Goal: Transaction & Acquisition: Purchase product/service

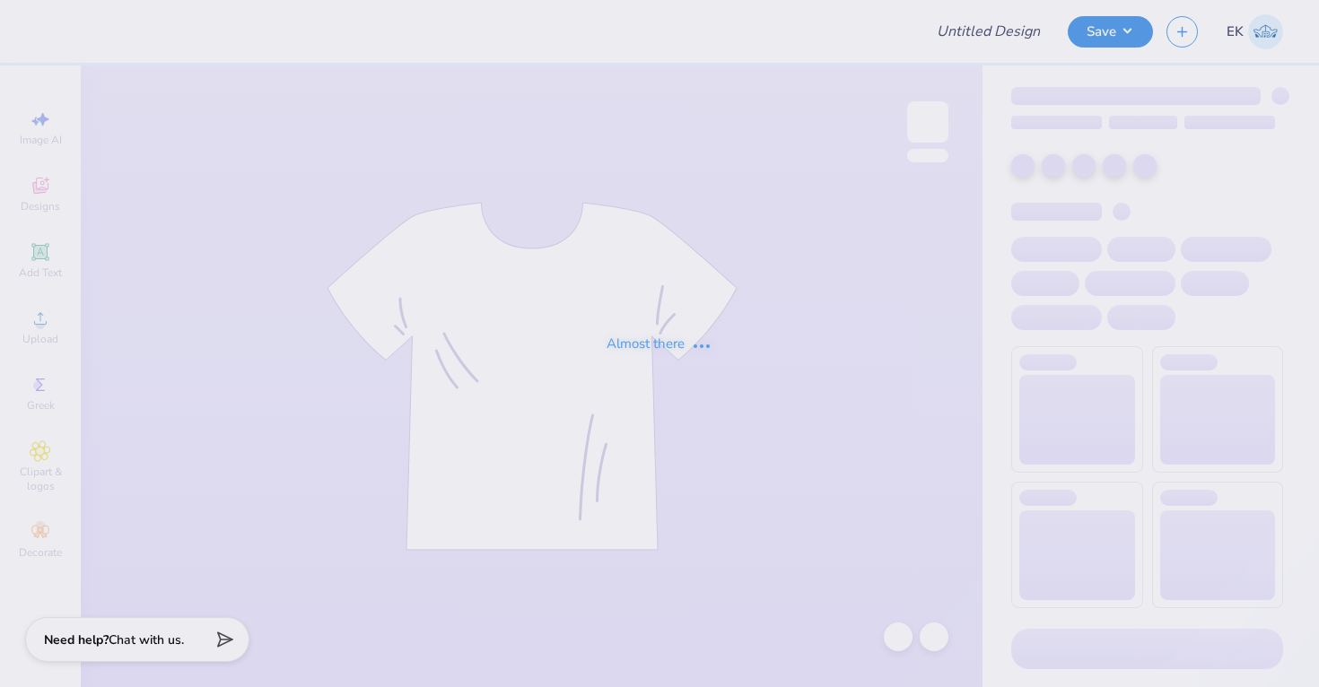
type input "WISCO Alpha Phi Fall PR Merch 2025"
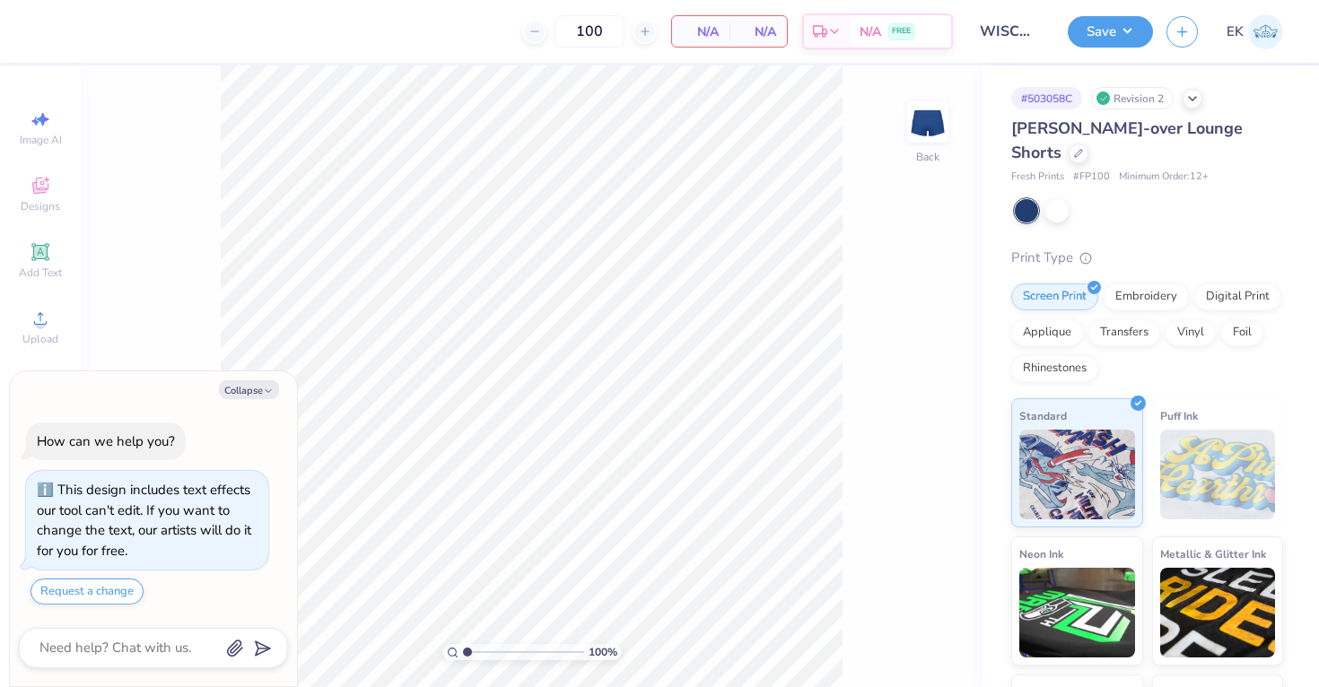
type textarea "x"
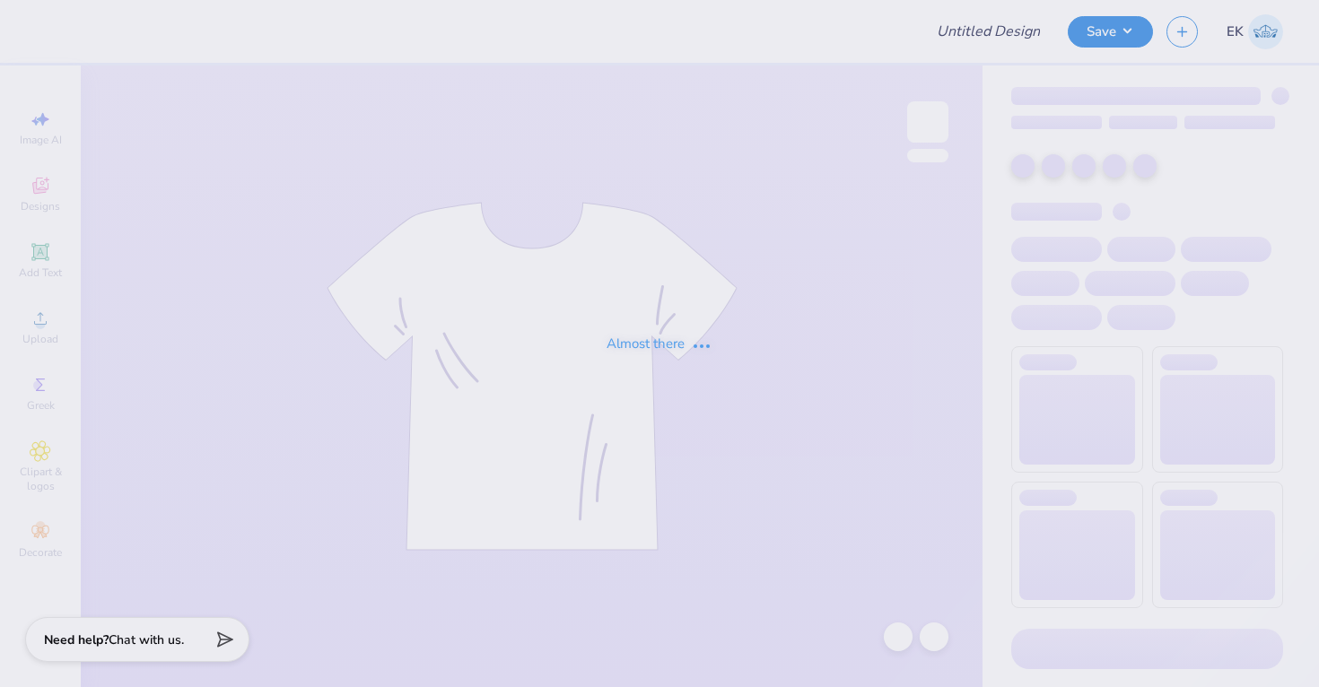
type input "WISCO Alpha Phi Fall PR Merch 2025"
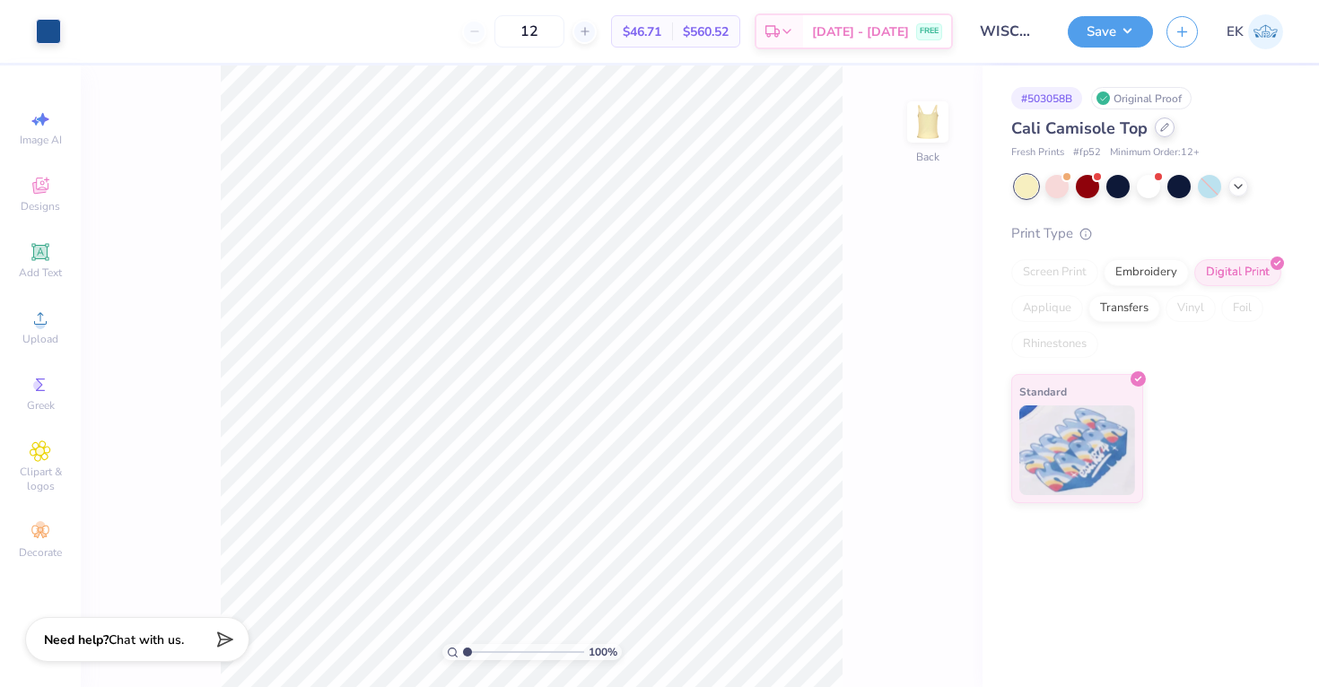
click at [1155, 136] on div "Cali Camisole Top" at bounding box center [1147, 129] width 272 height 24
click at [1159, 133] on div at bounding box center [1165, 128] width 20 height 20
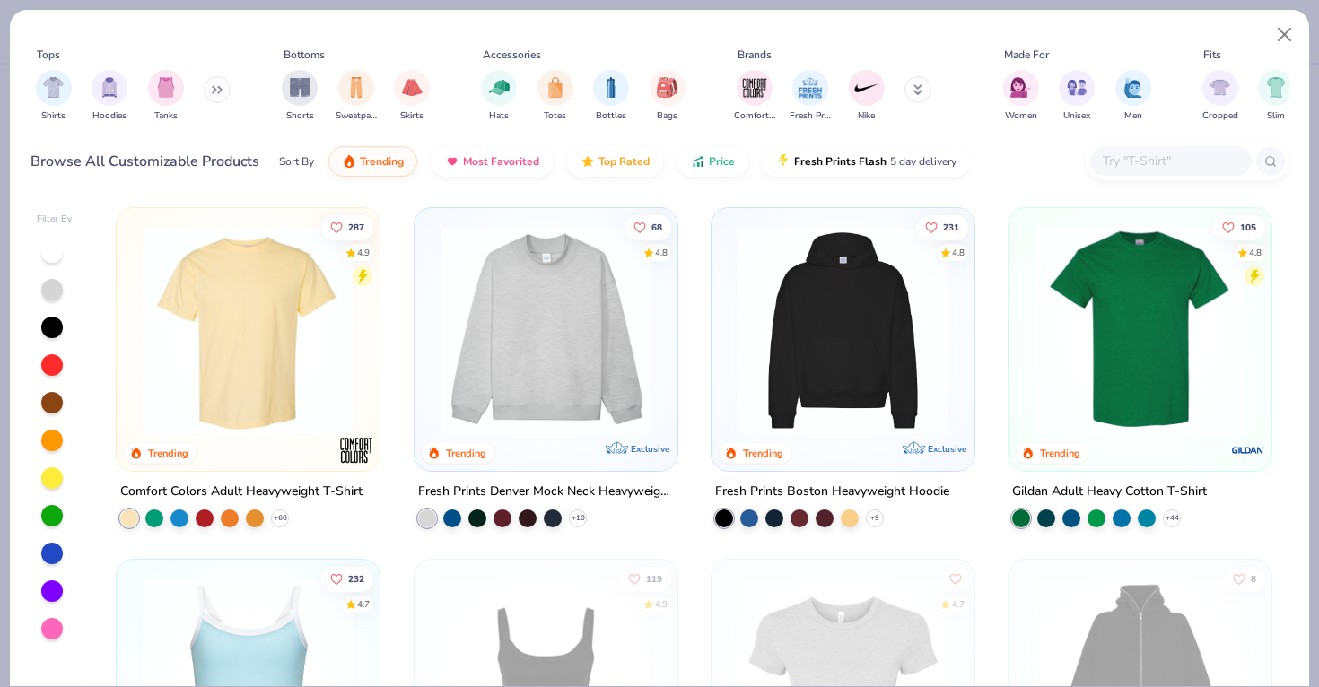
click at [1177, 162] on input "text" at bounding box center [1170, 161] width 138 height 21
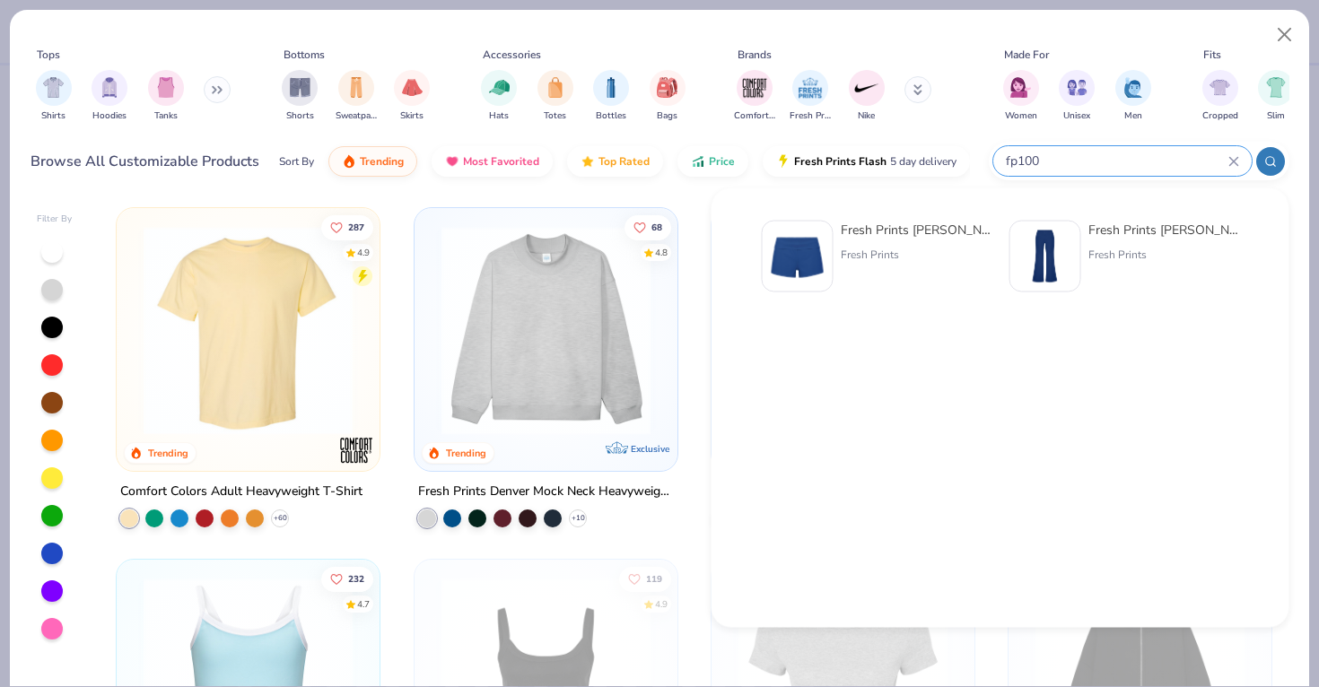
type input "fp100"
click at [797, 277] on img at bounding box center [798, 257] width 56 height 56
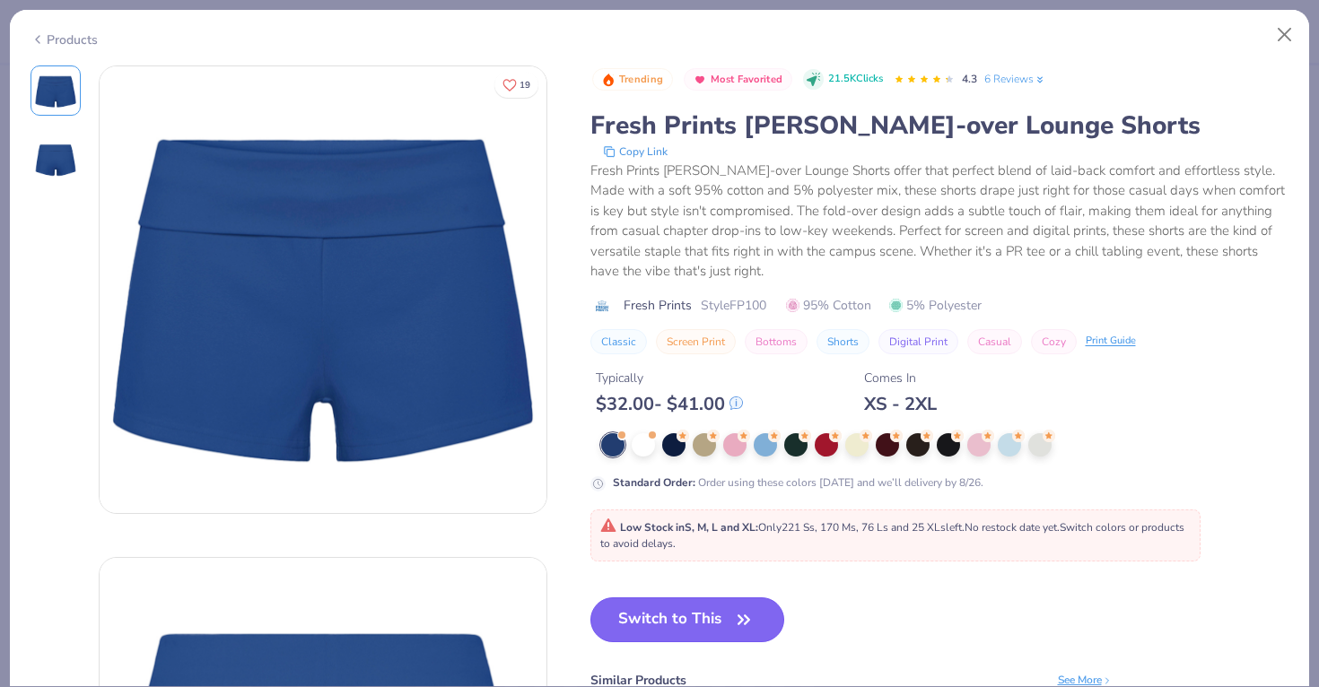
click at [686, 611] on button "Switch to This" at bounding box center [687, 620] width 195 height 45
type input "50"
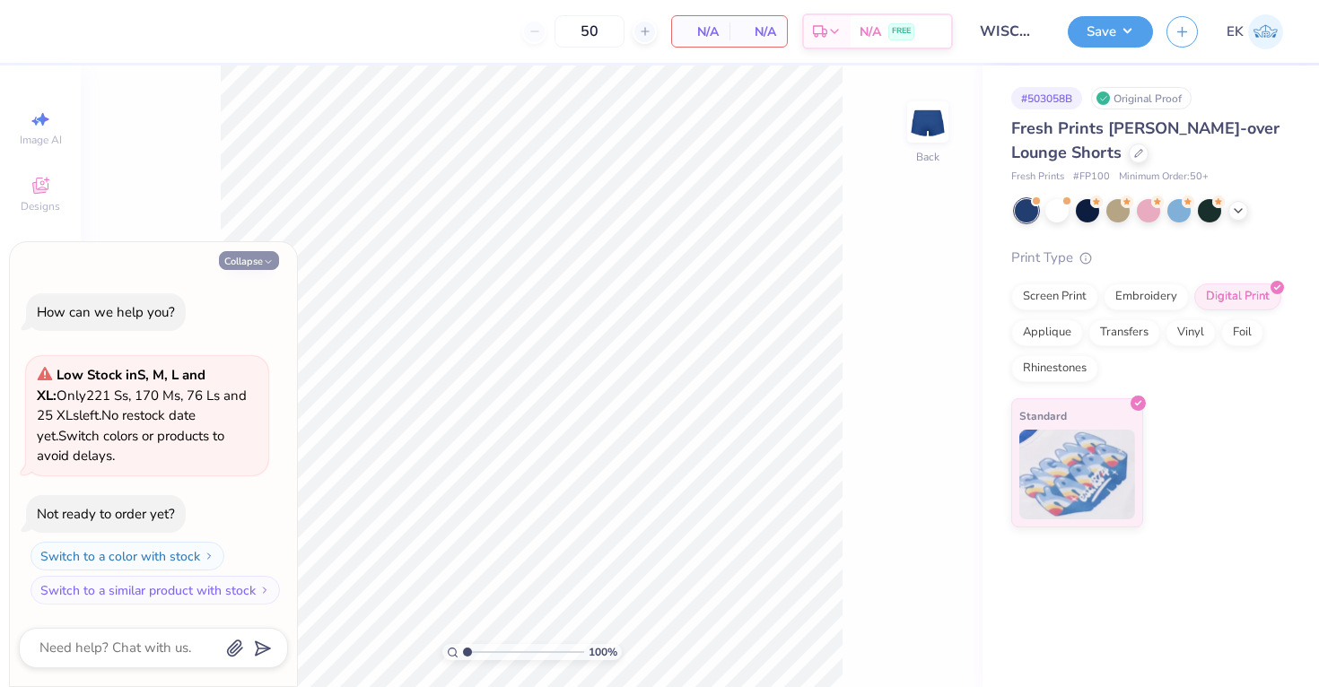
click at [258, 263] on button "Collapse" at bounding box center [249, 260] width 60 height 19
type textarea "x"
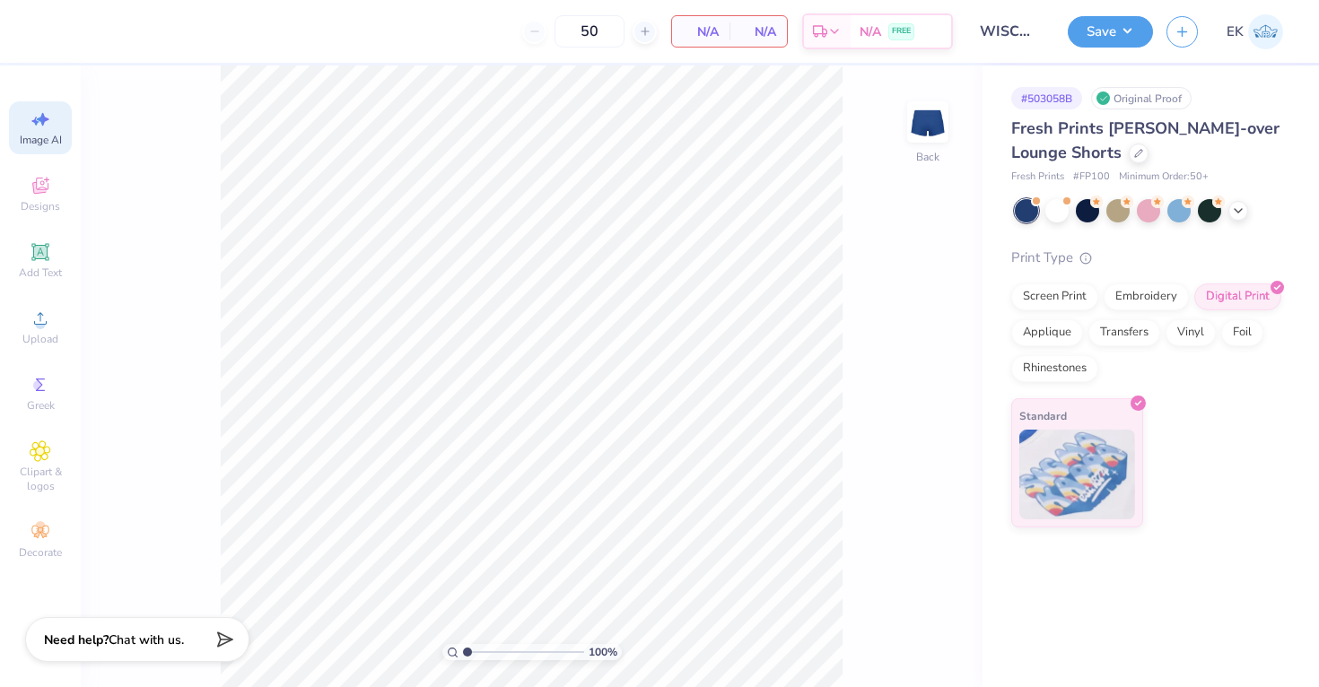
click at [40, 128] on icon at bounding box center [41, 120] width 22 height 22
select select "4"
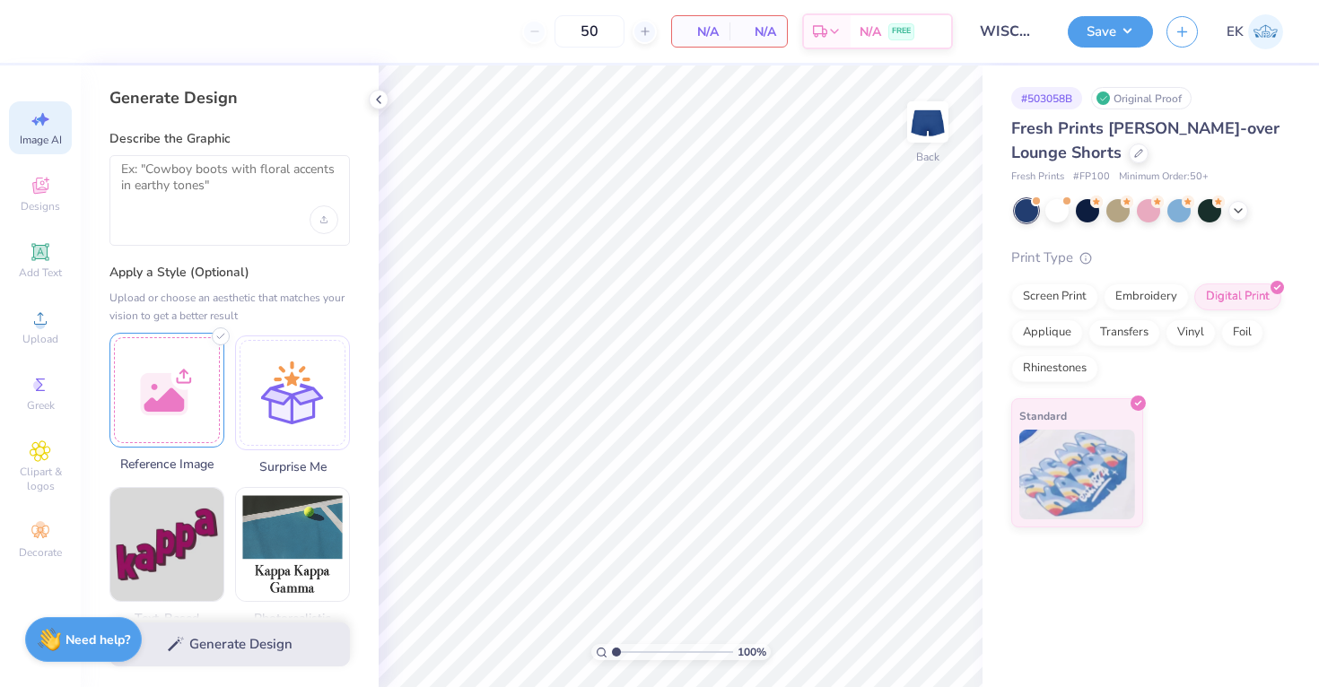
click at [186, 369] on div at bounding box center [166, 390] width 115 height 115
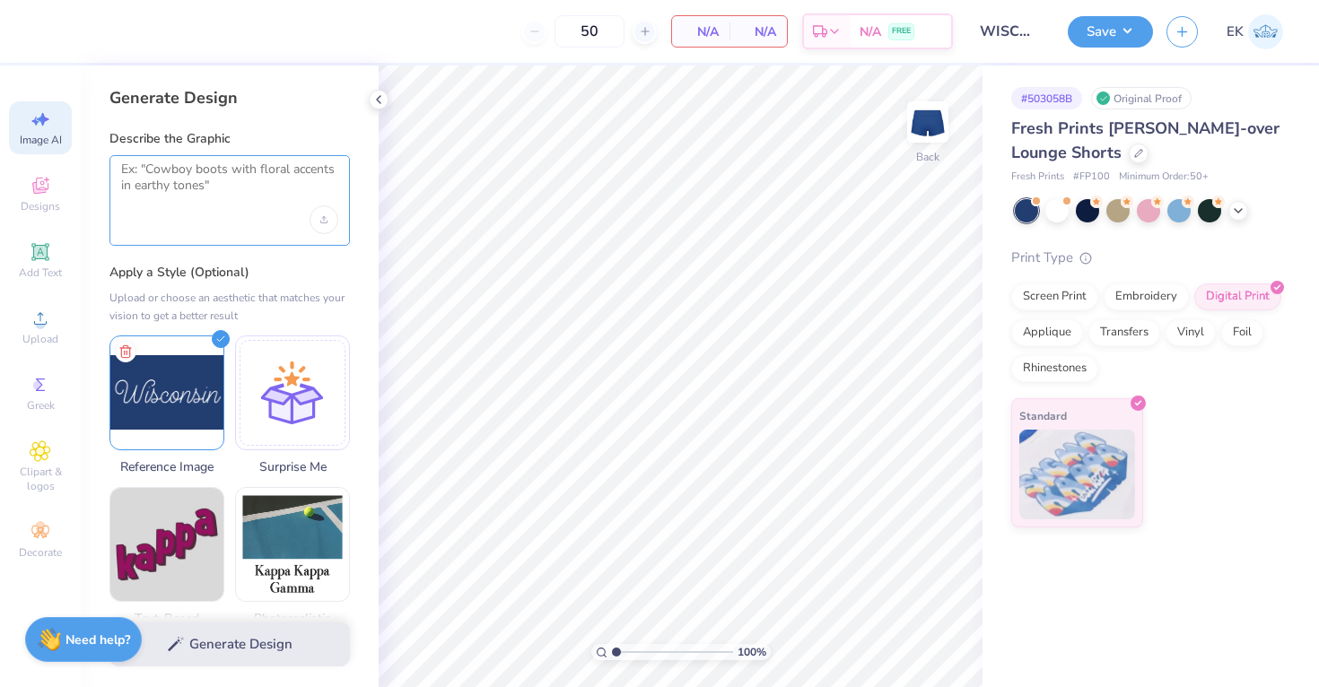
click at [215, 202] on textarea at bounding box center [229, 184] width 217 height 45
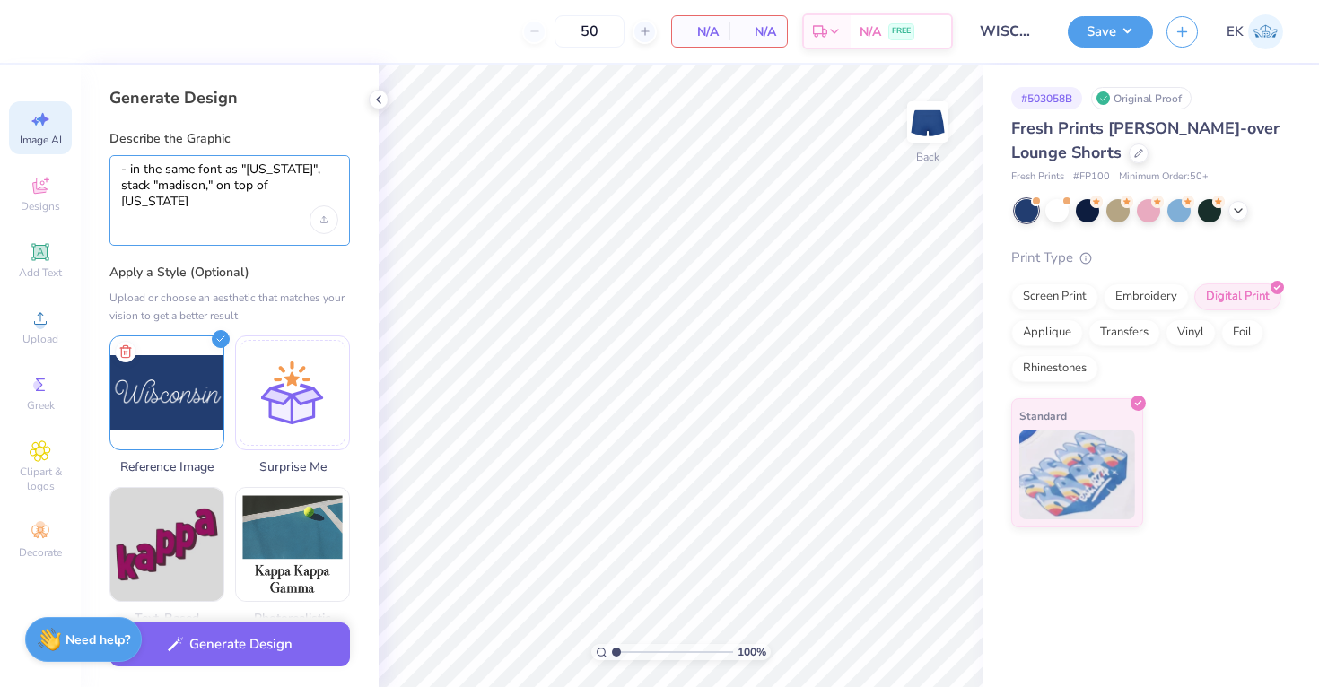
type textarea "- in the same font as "[US_STATE]", stack "madison," on top of [US_STATE]"
